Goal: Task Accomplishment & Management: Use online tool/utility

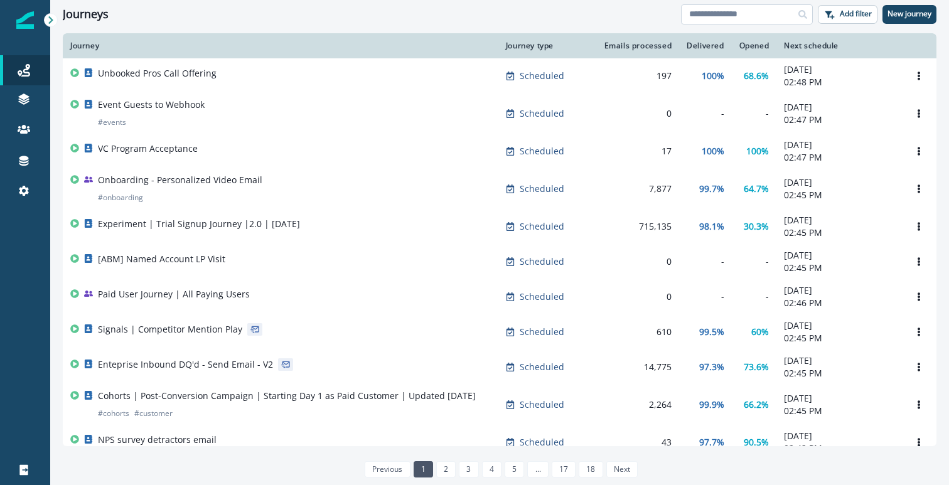
click at [744, 12] on input at bounding box center [747, 14] width 132 height 20
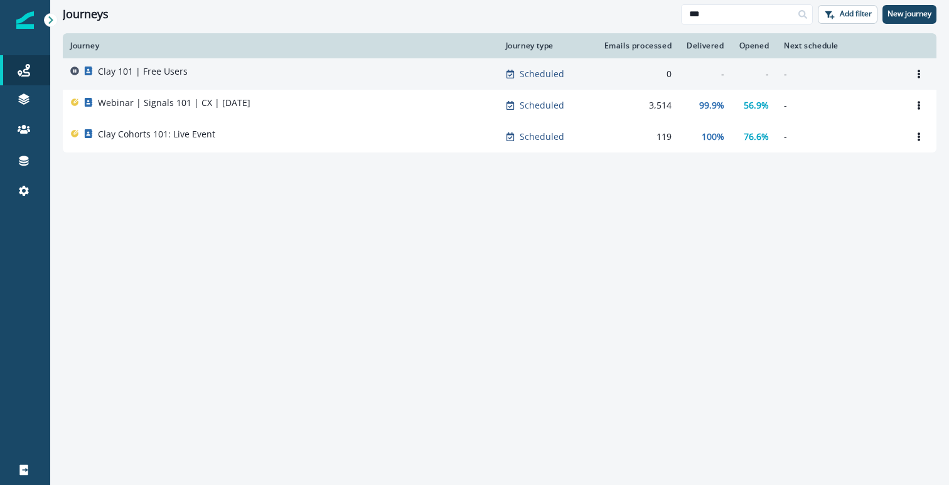
type input "***"
click at [178, 75] on p "Clay 101 | Free Users" at bounding box center [143, 71] width 90 height 13
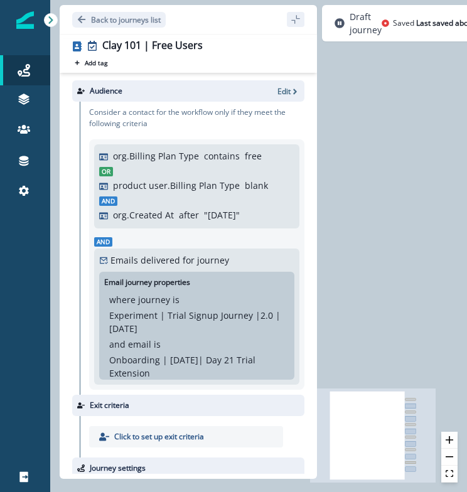
click at [338, 159] on div "0 contact has entered the journey Add delay Delay by: 7 days Delay details inco…" at bounding box center [258, 246] width 417 height 492
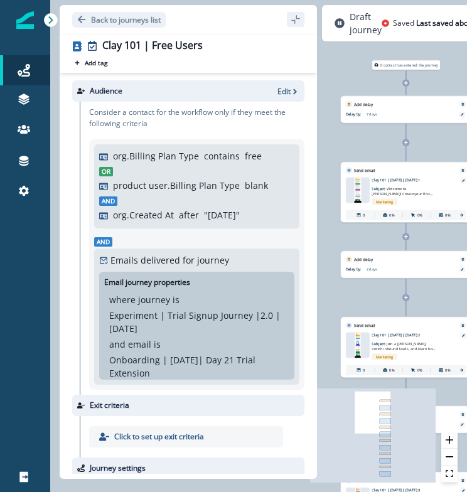
click at [392, 177] on div "Email asset changed, journey reports will be subject to change This asset has o…" at bounding box center [406, 197] width 130 height 49
click at [392, 179] on p "Clay 101 | [DATE] | [DATE] 1" at bounding box center [413, 181] width 82 height 6
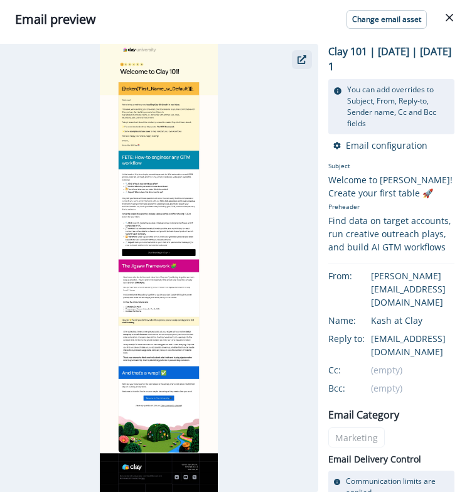
click at [295, 62] on button "button" at bounding box center [302, 59] width 20 height 19
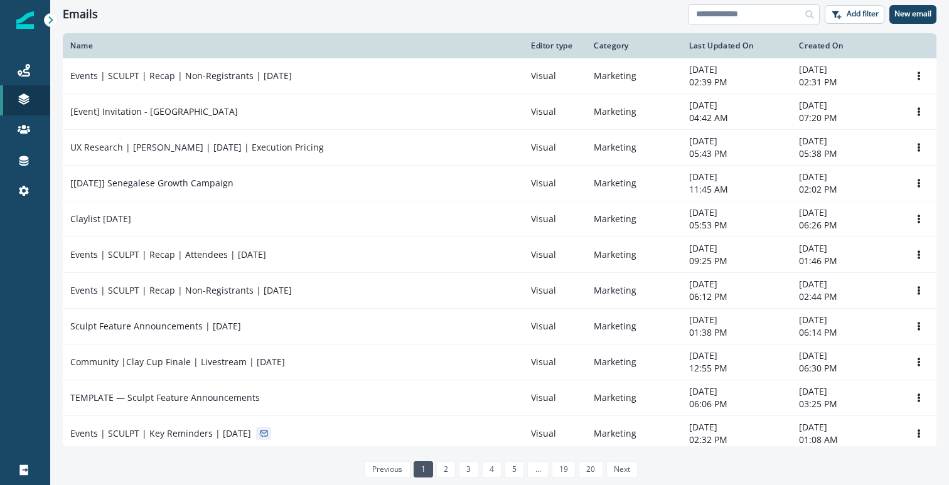
click at [718, 9] on input at bounding box center [754, 14] width 132 height 20
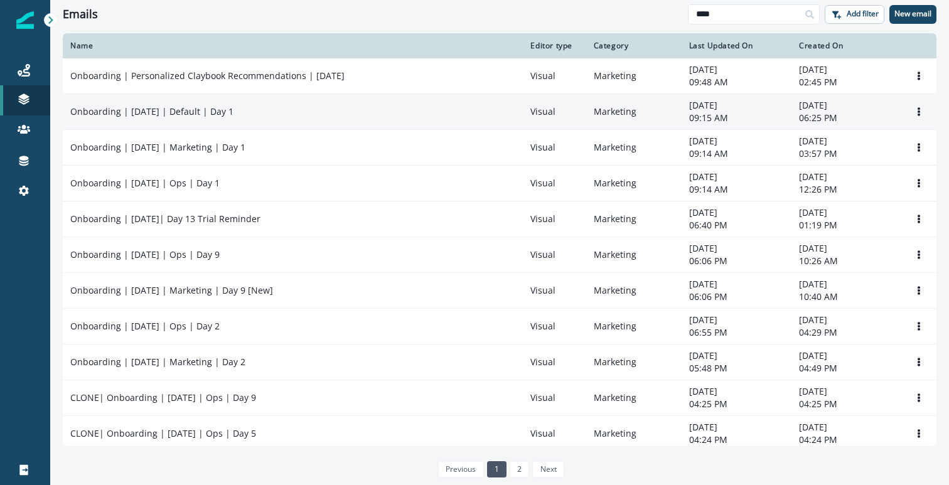
type input "****"
click at [478, 110] on div "Onboarding | May 2025 | Default | Day 1" at bounding box center [292, 111] width 445 height 13
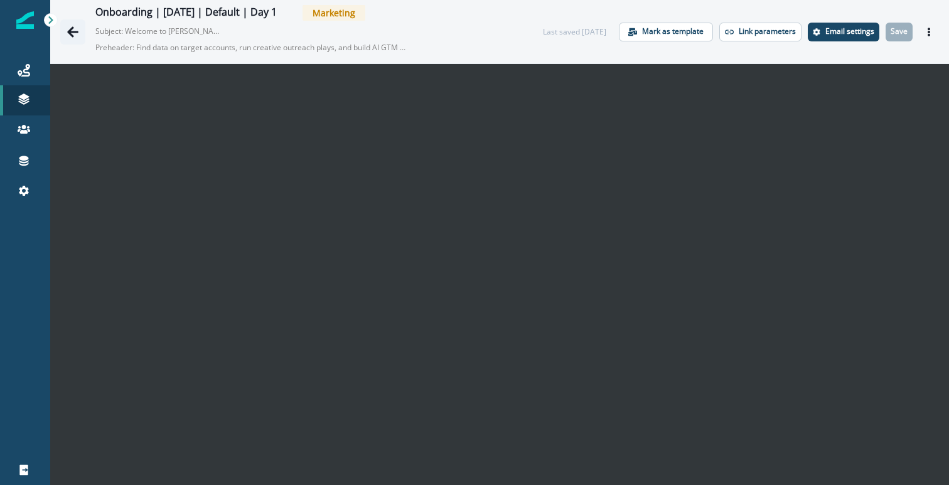
click at [77, 30] on icon "Go back" at bounding box center [73, 32] width 13 height 13
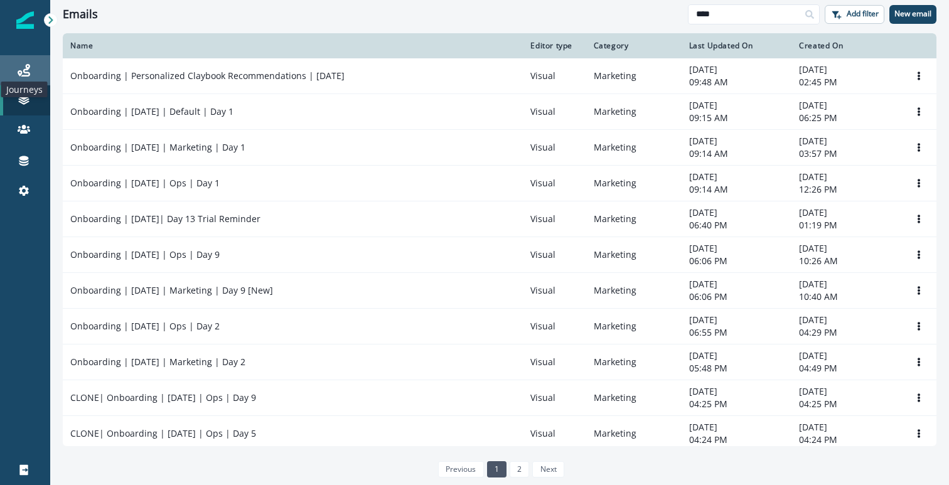
click at [22, 70] on icon at bounding box center [24, 70] width 13 height 13
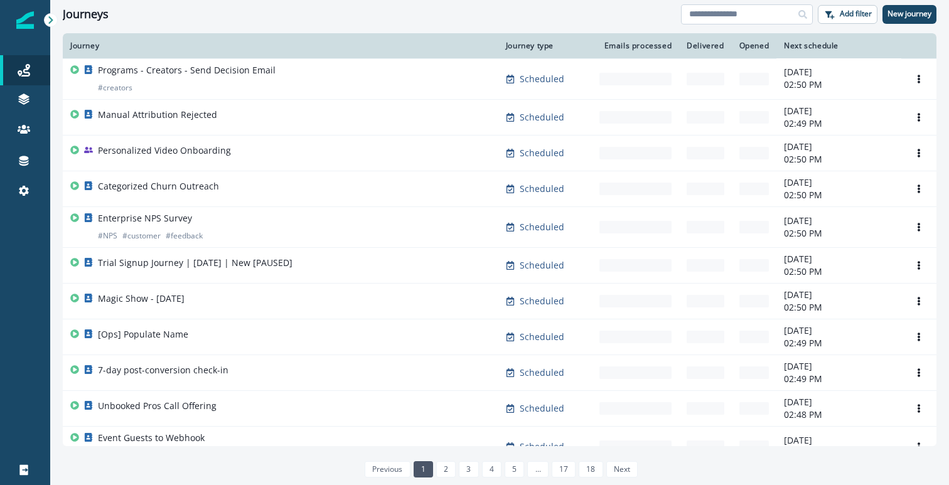
click at [750, 18] on input at bounding box center [747, 14] width 132 height 20
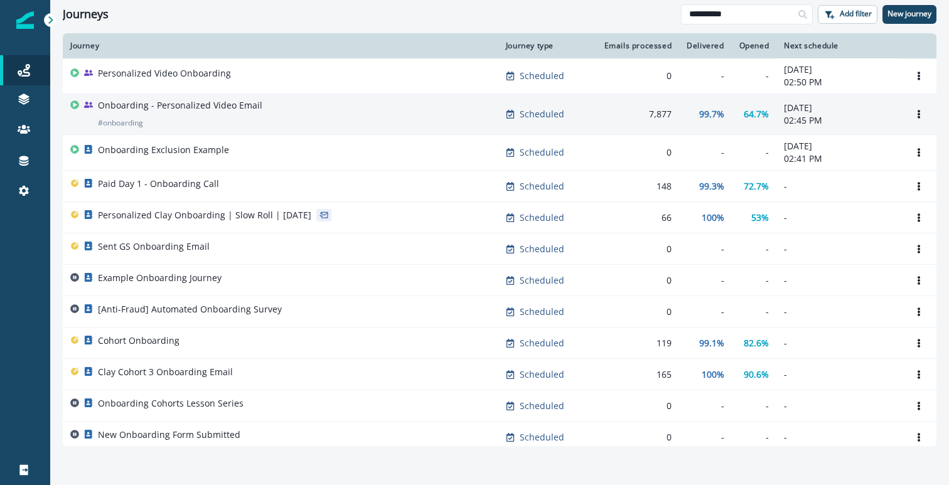
type input "**********"
click at [392, 124] on div "Onboarding - Personalized Video Email # onboarding" at bounding box center [280, 114] width 421 height 30
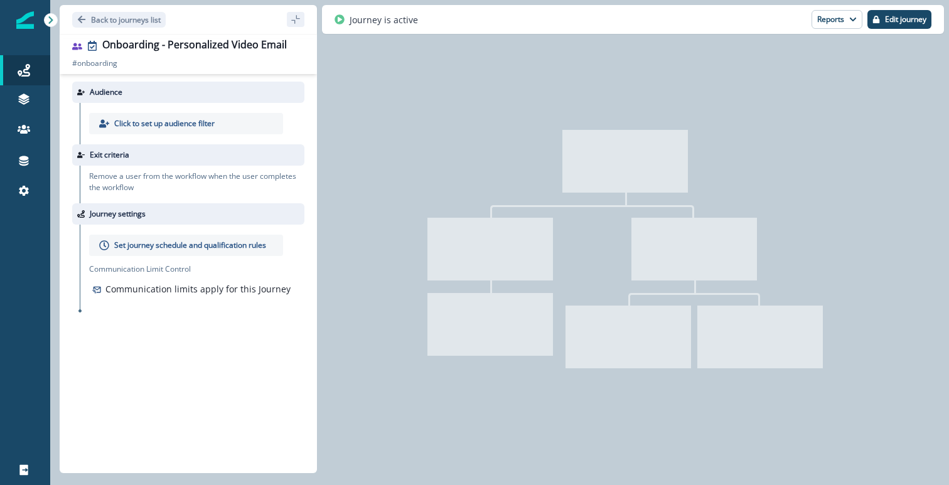
type input "**********"
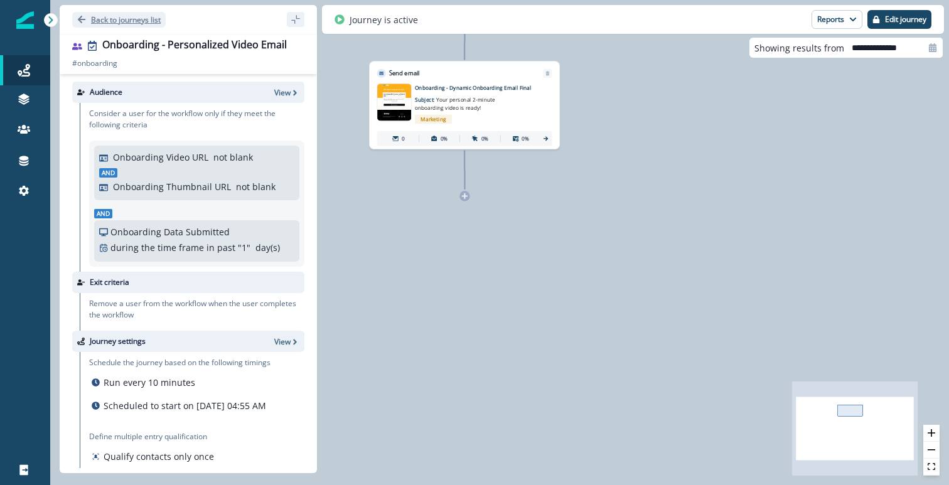
click at [79, 18] on icon "Go back" at bounding box center [82, 20] width 8 height 8
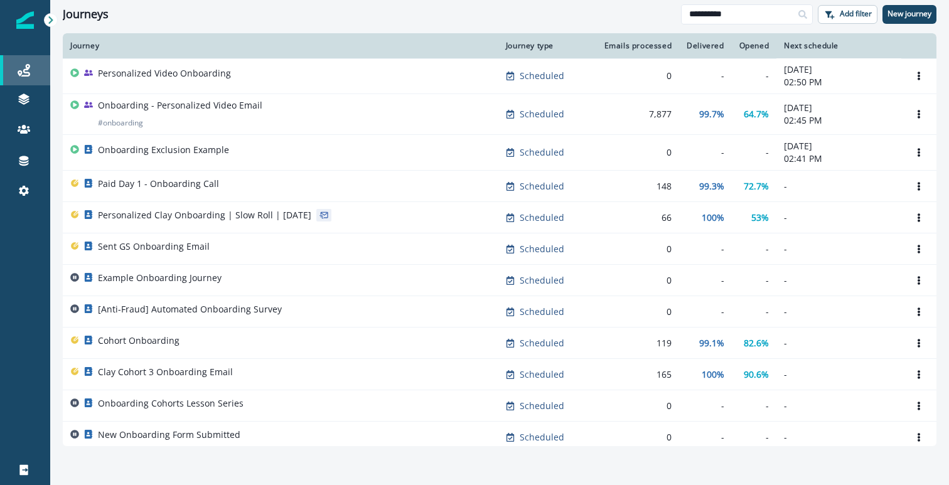
click at [26, 73] on icon at bounding box center [24, 70] width 13 height 13
drag, startPoint x: 762, startPoint y: 18, endPoint x: 617, endPoint y: 31, distance: 145.7
click at [617, 31] on div "**********" at bounding box center [499, 242] width 899 height 485
type input "*"
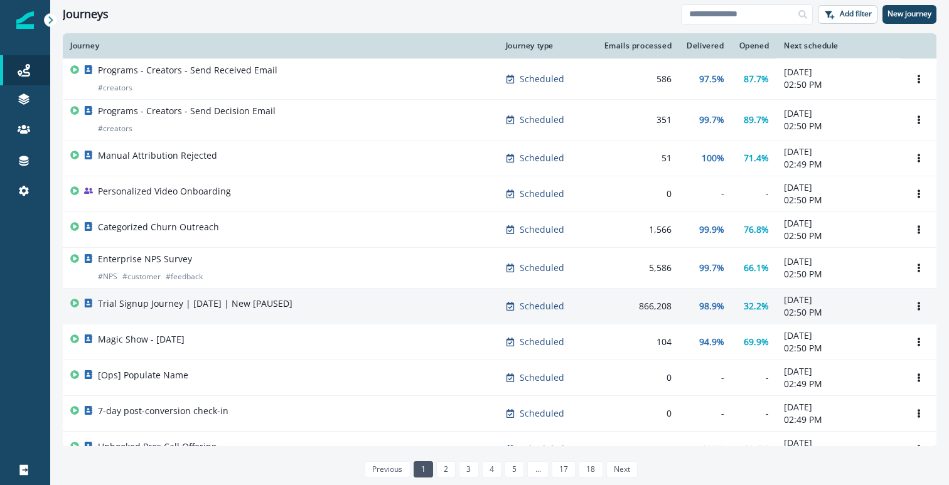
click at [601, 309] on div "866,208" at bounding box center [636, 306] width 72 height 13
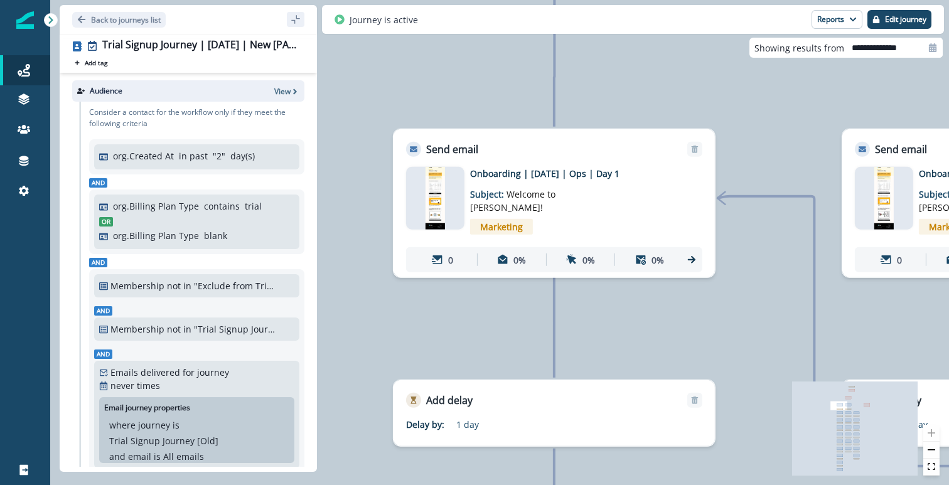
click at [522, 175] on p "Onboarding | May 2025 | Ops | Day 1" at bounding box center [570, 173] width 201 height 13
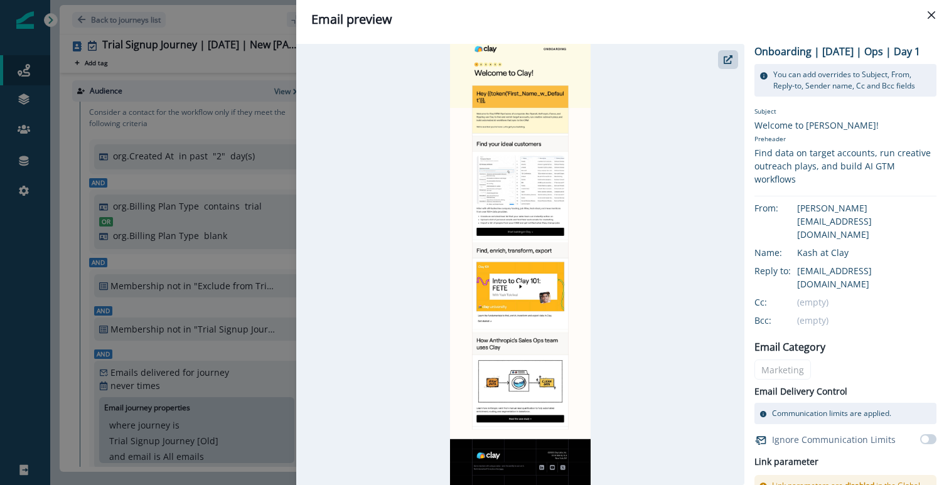
click at [652, 126] on div at bounding box center [520, 264] width 448 height 441
click at [727, 63] on icon "button" at bounding box center [728, 59] width 9 height 9
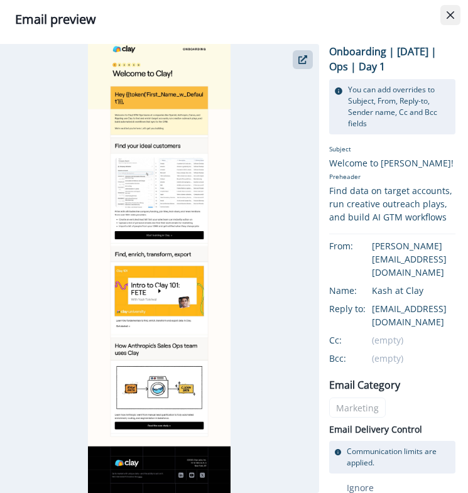
click at [448, 13] on icon "Close" at bounding box center [450, 15] width 8 height 8
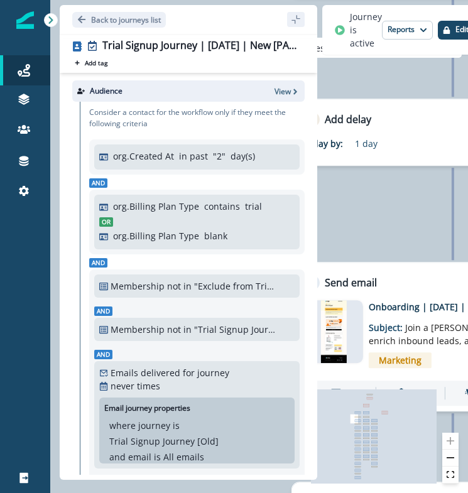
click at [399, 306] on p "Onboarding | May 2025 | Ops | Day 2" at bounding box center [469, 306] width 201 height 13
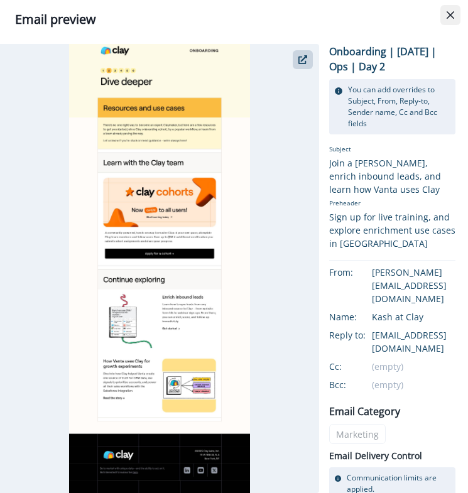
click at [446, 13] on icon "Close" at bounding box center [450, 15] width 8 height 8
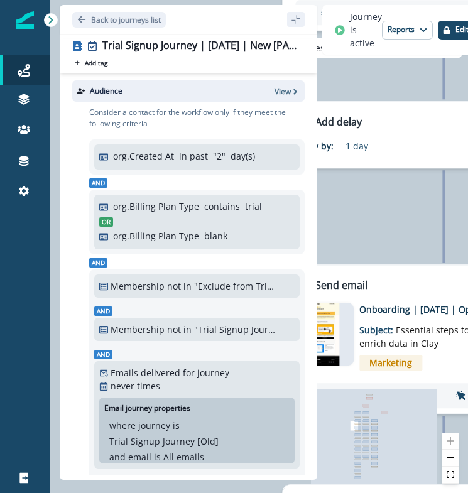
click at [384, 311] on p "Onboarding | May 2025 | Ops | Day 3 [New]" at bounding box center [459, 309] width 201 height 13
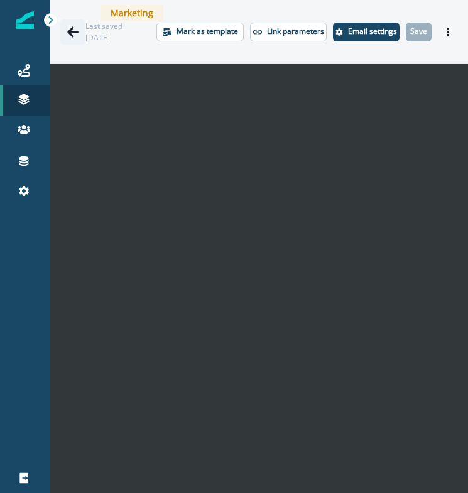
click at [74, 35] on icon "Go back" at bounding box center [73, 32] width 13 height 13
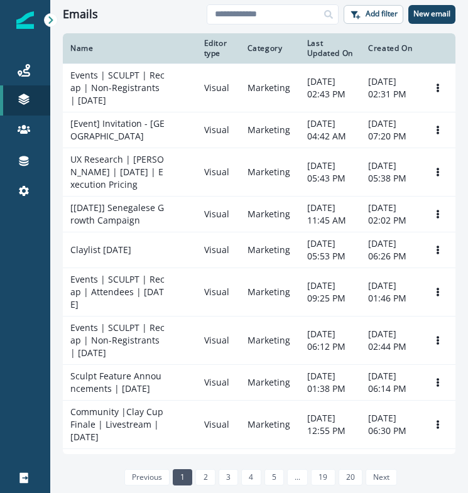
click at [47, 21] on icon at bounding box center [50, 20] width 9 height 9
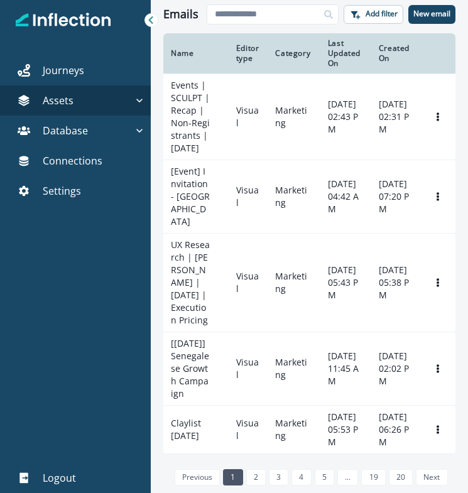
click at [150, 19] on icon at bounding box center [151, 20] width 4 height 8
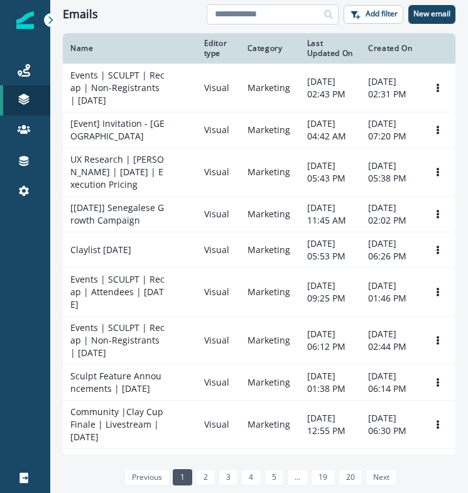
click at [249, 19] on input at bounding box center [273, 14] width 132 height 20
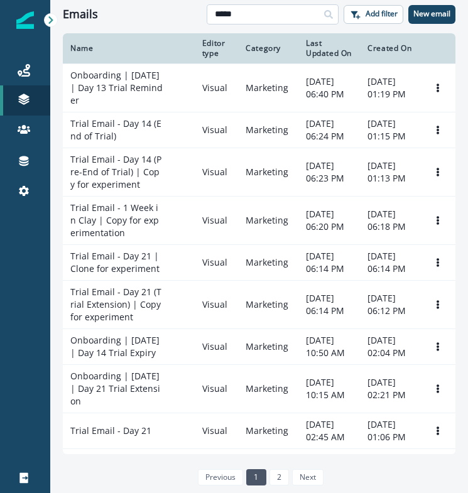
type input "*****"
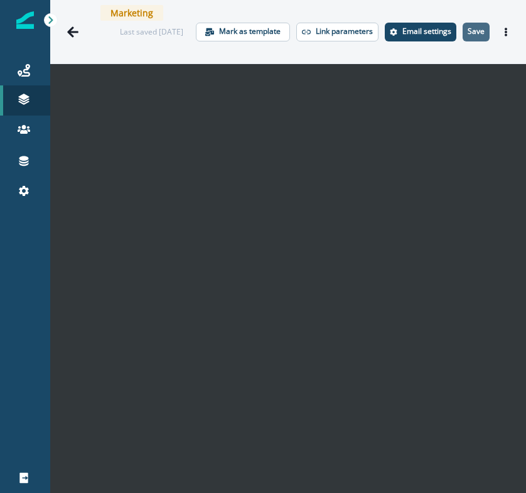
click at [467, 27] on p "Save" at bounding box center [476, 31] width 17 height 9
